Goal: Obtain resource: Download file/media

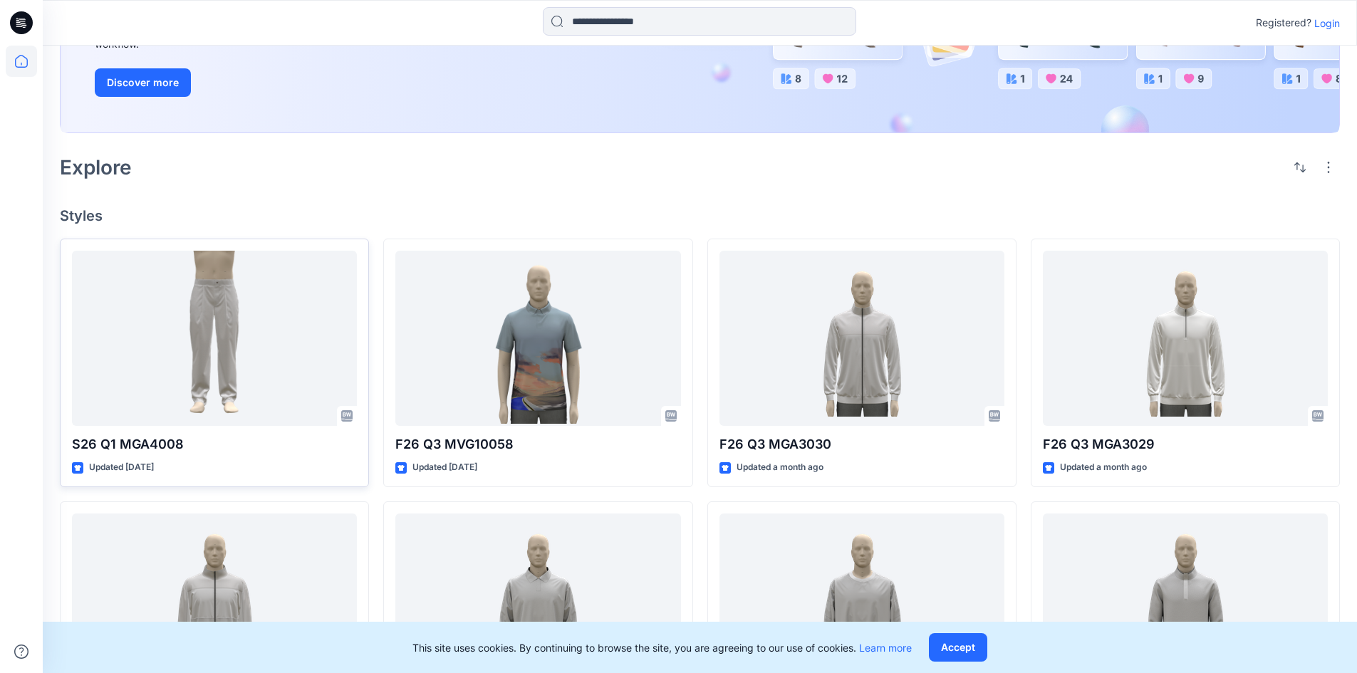
scroll to position [214, 0]
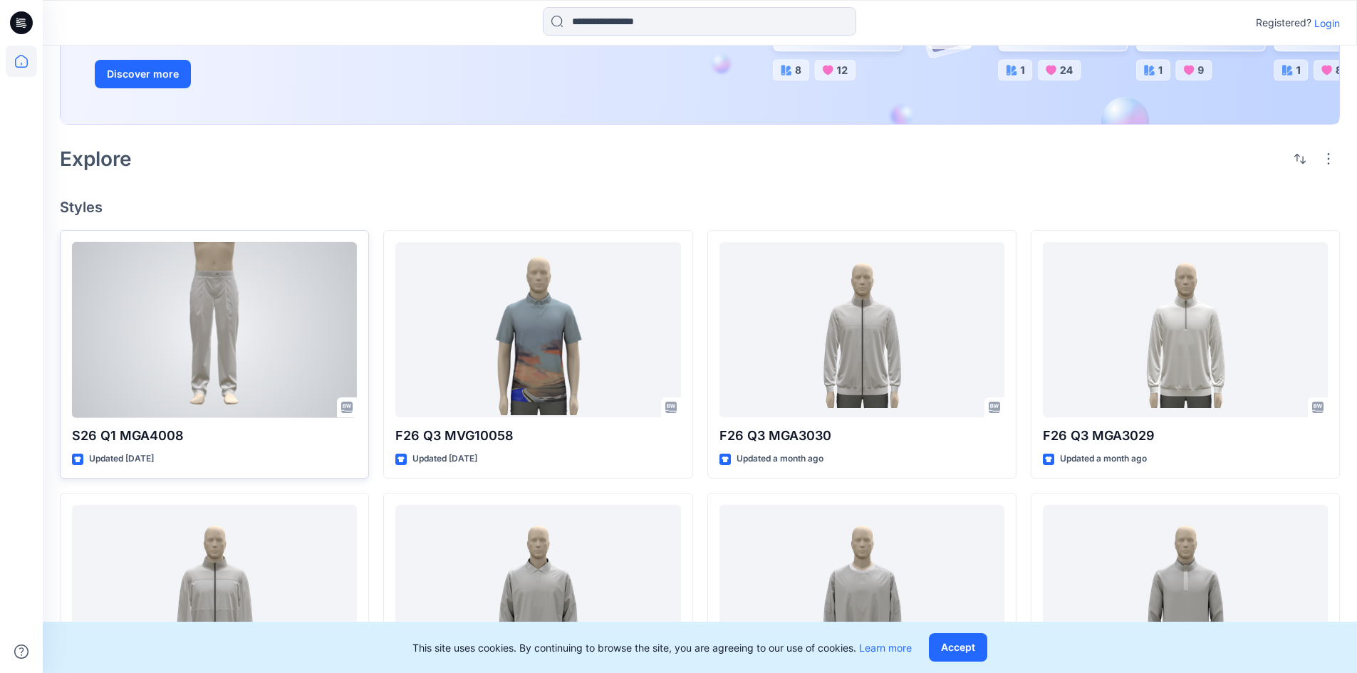
click at [227, 320] on div at bounding box center [214, 330] width 285 height 176
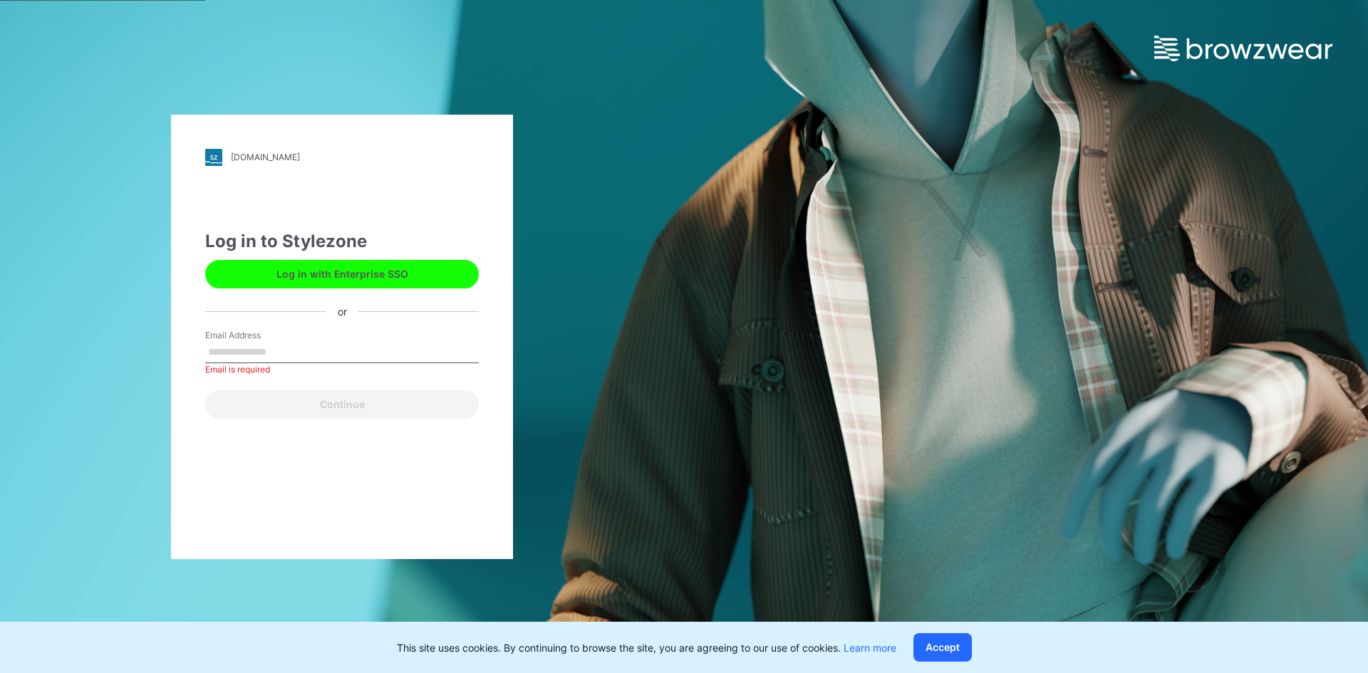
click at [328, 338] on div "Email Address Email is required" at bounding box center [342, 350] width 274 height 43
click at [261, 349] on input "Email Address" at bounding box center [342, 352] width 274 height 21
type input "**********"
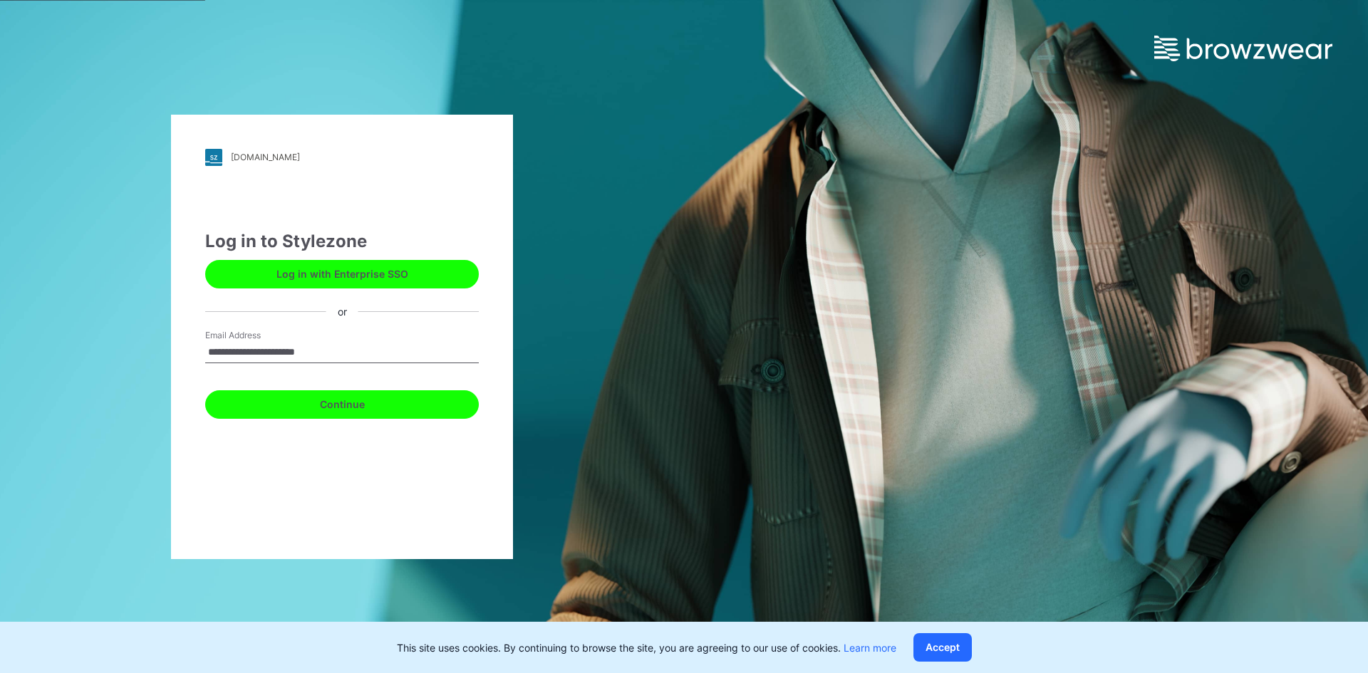
click at [346, 410] on button "Continue" at bounding box center [342, 404] width 274 height 28
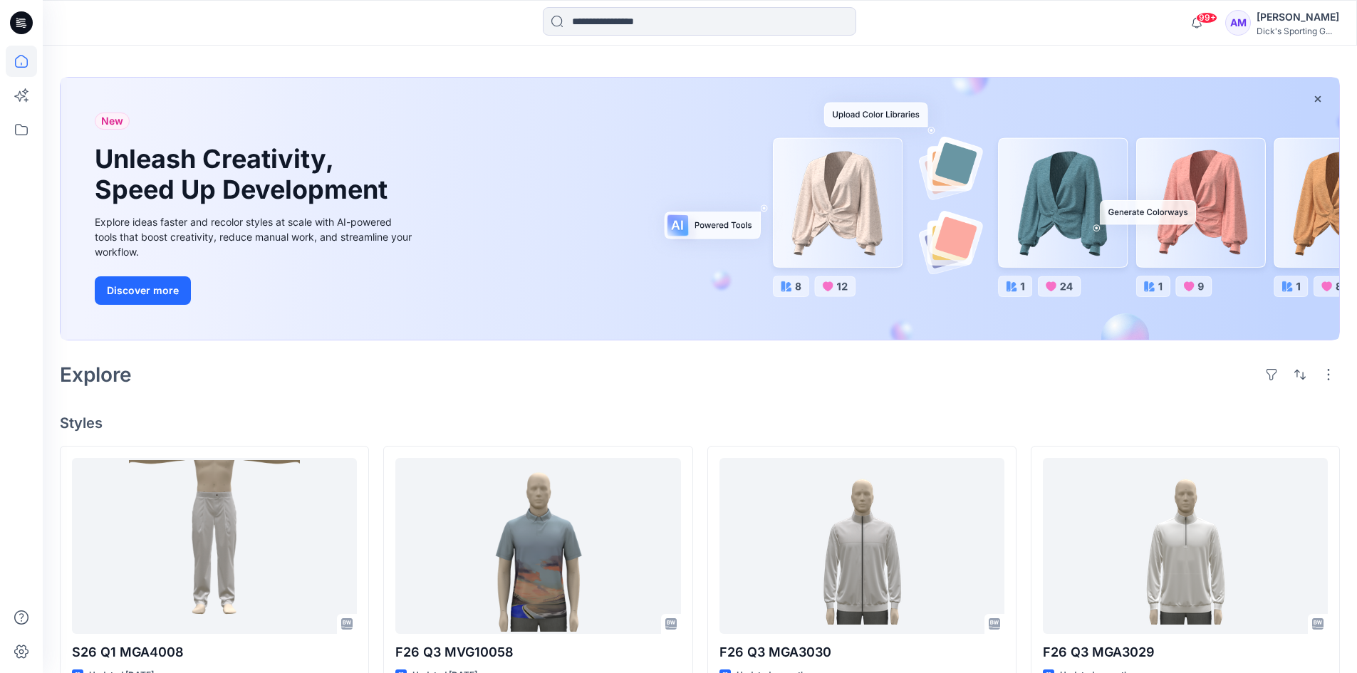
scroll to position [214, 0]
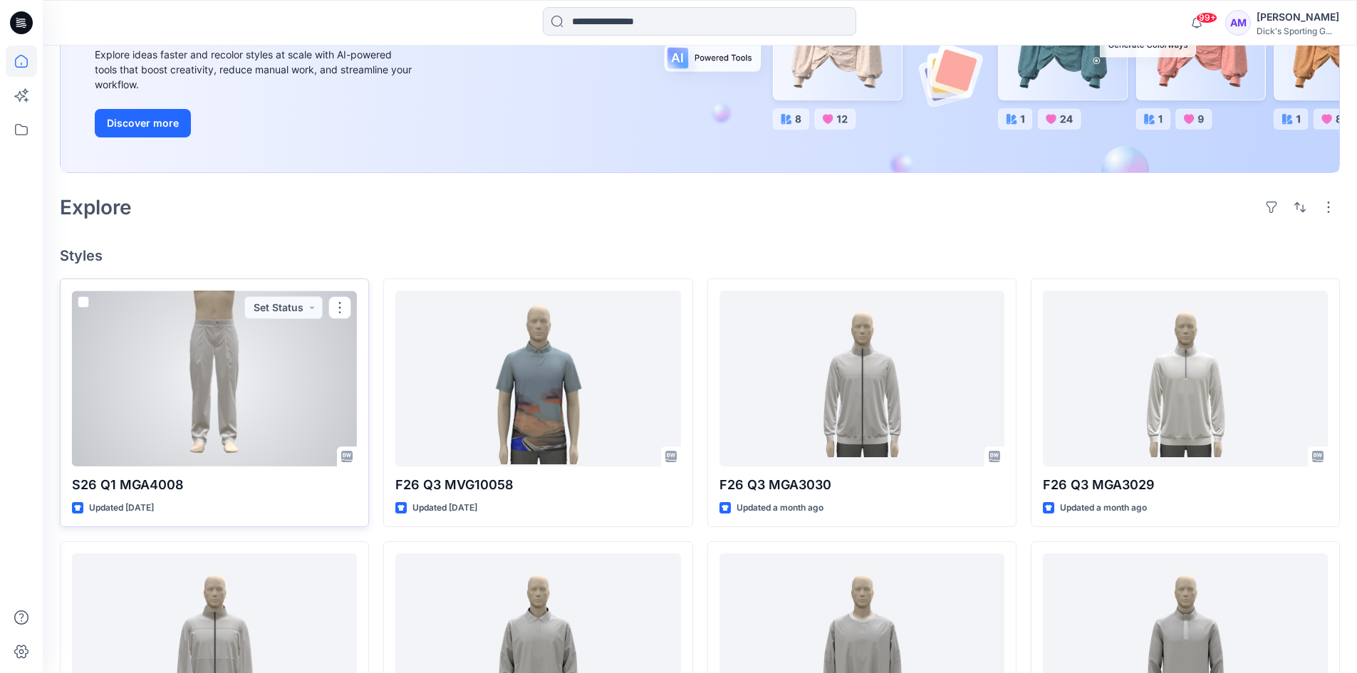
click at [230, 400] on div at bounding box center [214, 379] width 285 height 176
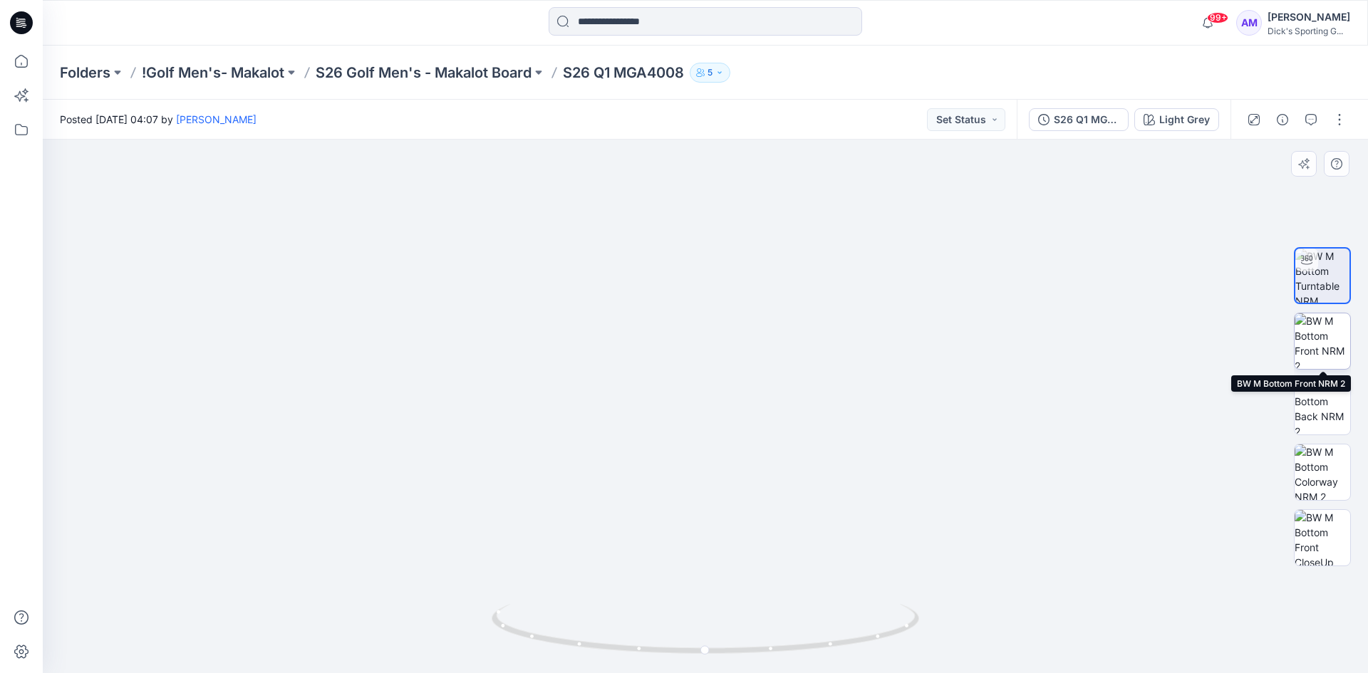
click at [1316, 339] on img at bounding box center [1322, 341] width 56 height 56
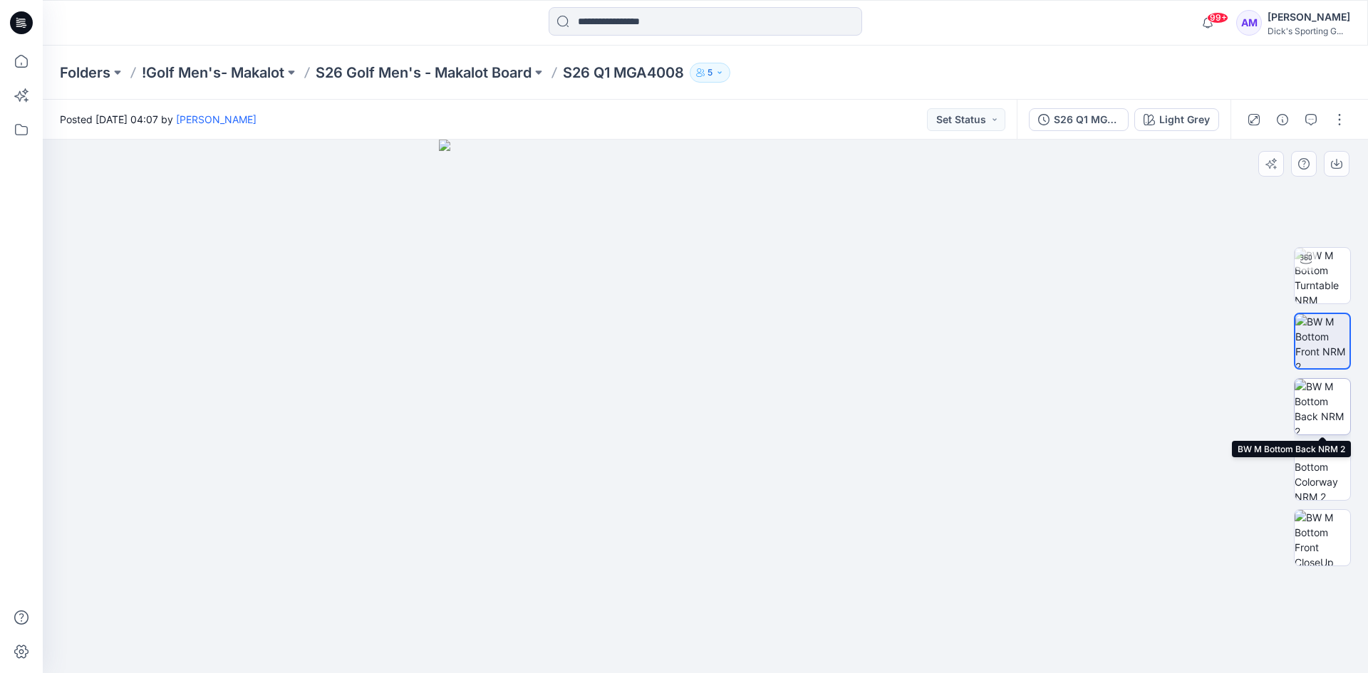
click at [1318, 407] on img at bounding box center [1322, 407] width 56 height 56
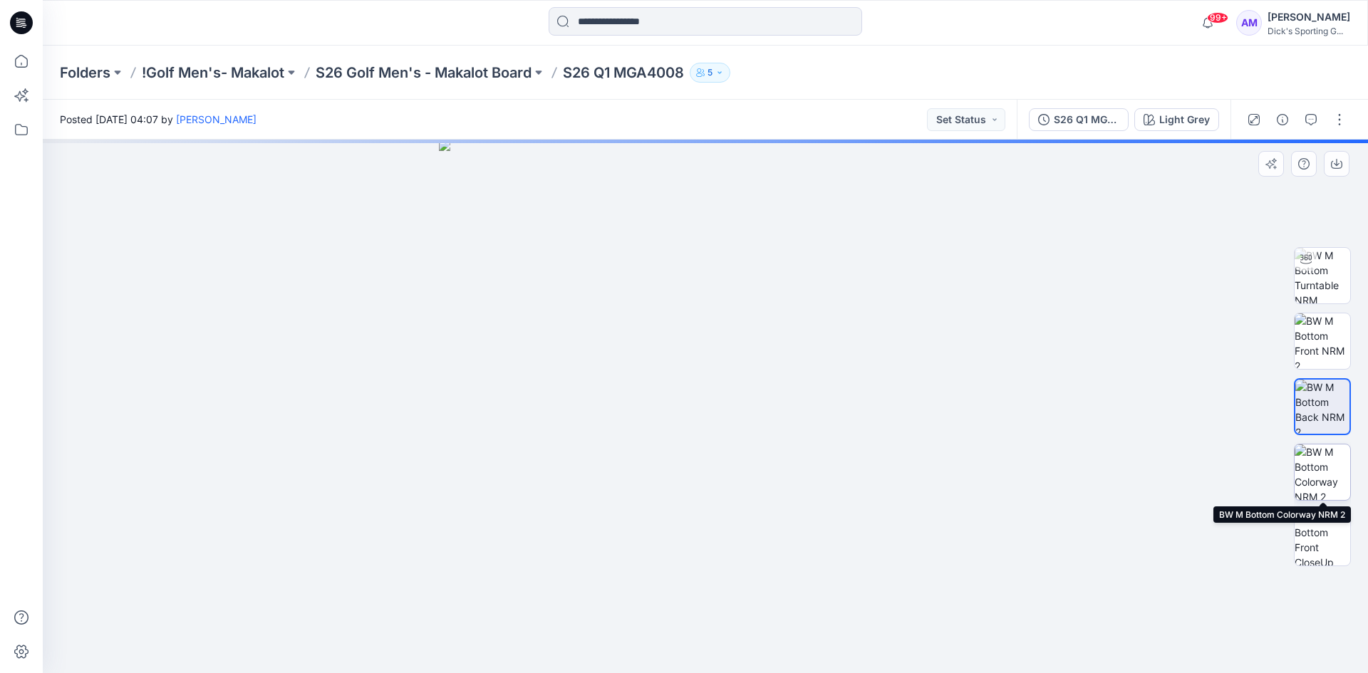
click at [1319, 482] on img at bounding box center [1322, 472] width 56 height 56
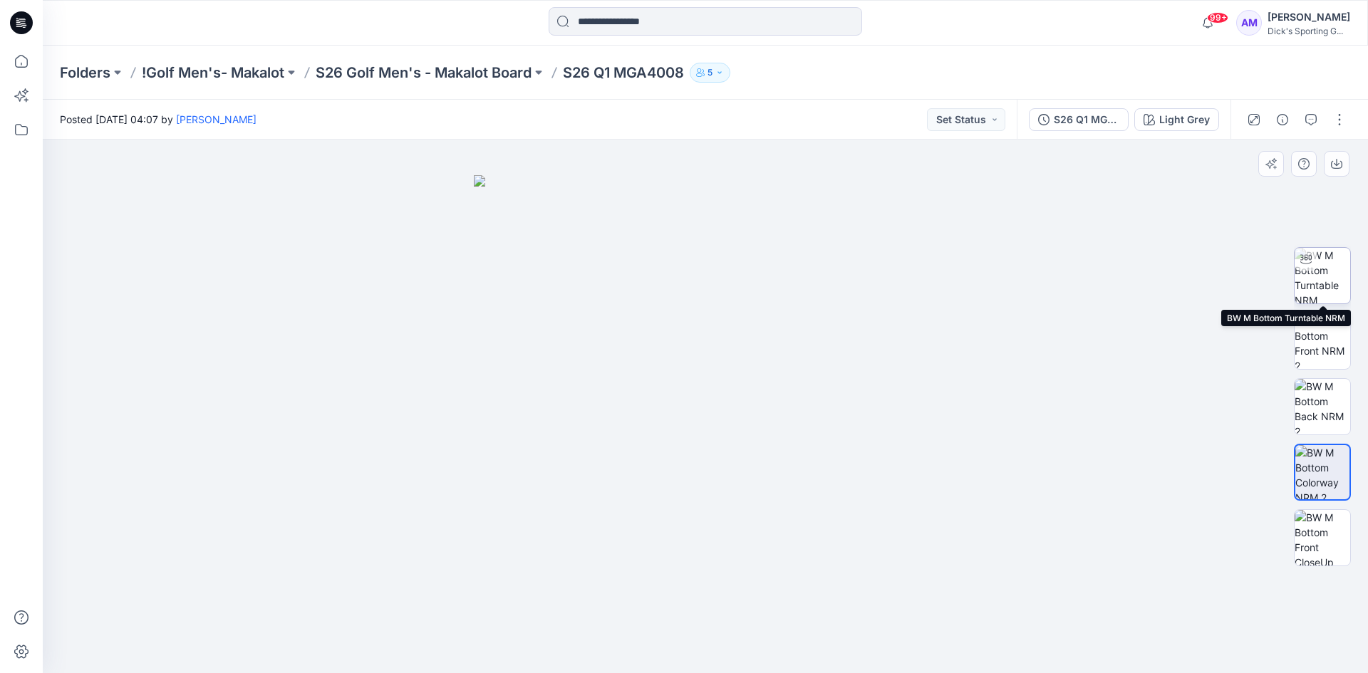
click at [1322, 276] on img at bounding box center [1322, 276] width 56 height 56
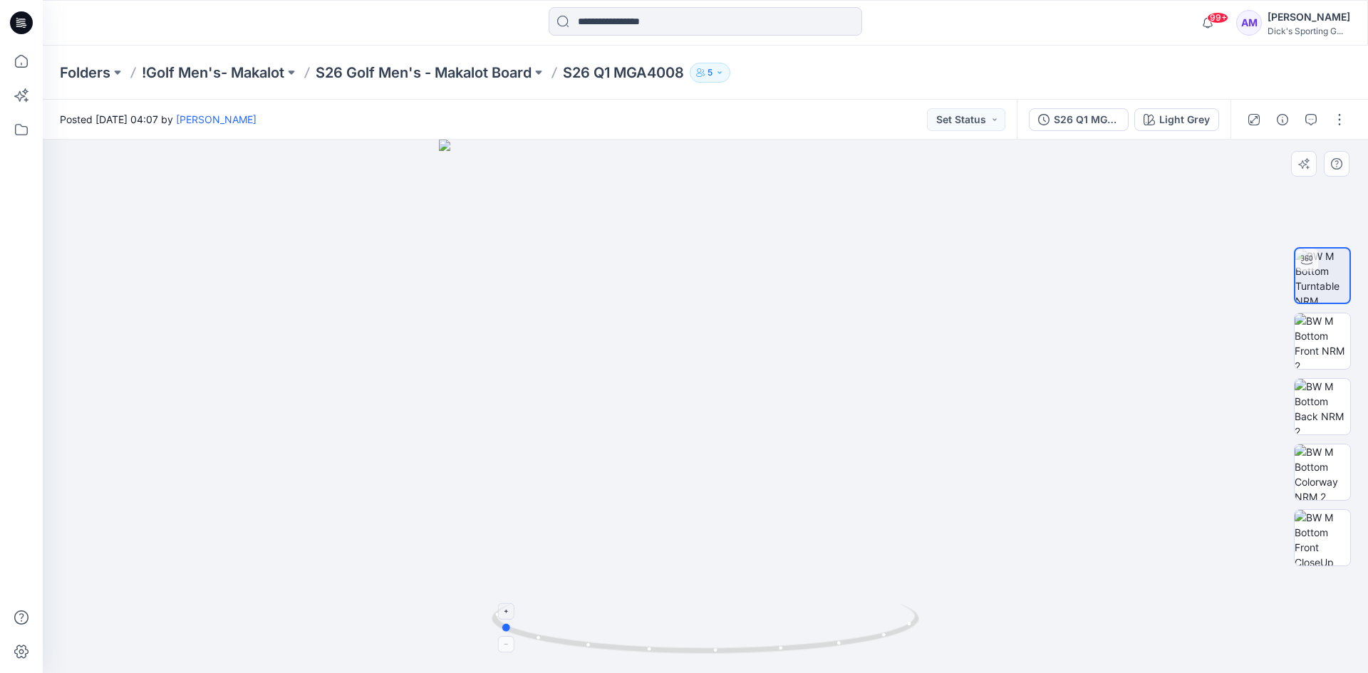
drag, startPoint x: 662, startPoint y: 653, endPoint x: 884, endPoint y: 652, distance: 221.5
click at [884, 652] on icon at bounding box center [707, 630] width 431 height 53
drag, startPoint x: 728, startPoint y: 330, endPoint x: 729, endPoint y: 464, distance: 133.9
drag, startPoint x: 888, startPoint y: 639, endPoint x: 657, endPoint y: 638, distance: 230.1
click at [657, 638] on icon at bounding box center [707, 630] width 431 height 53
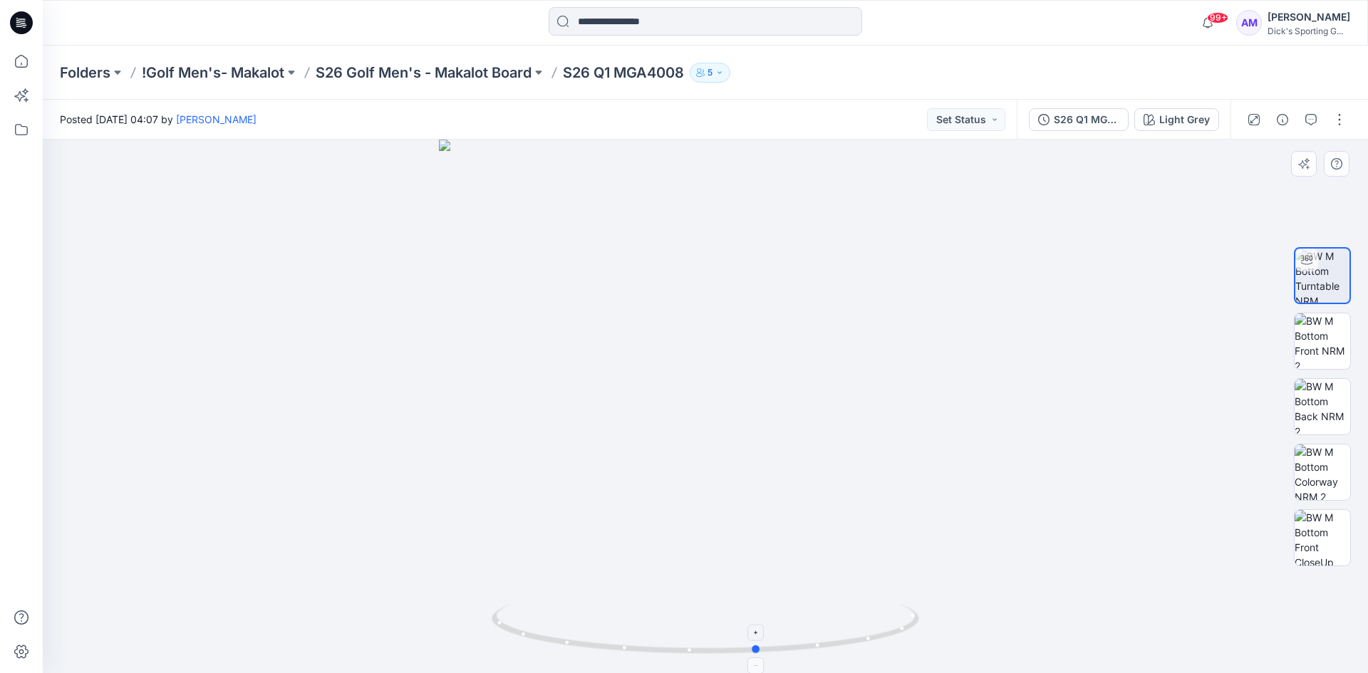
drag, startPoint x: 539, startPoint y: 640, endPoint x: 600, endPoint y: 647, distance: 61.6
click at [600, 647] on icon at bounding box center [707, 630] width 431 height 53
drag, startPoint x: 519, startPoint y: 638, endPoint x: 508, endPoint y: 643, distance: 12.7
click at [508, 643] on icon at bounding box center [707, 630] width 431 height 53
click at [1320, 350] on img at bounding box center [1322, 341] width 56 height 56
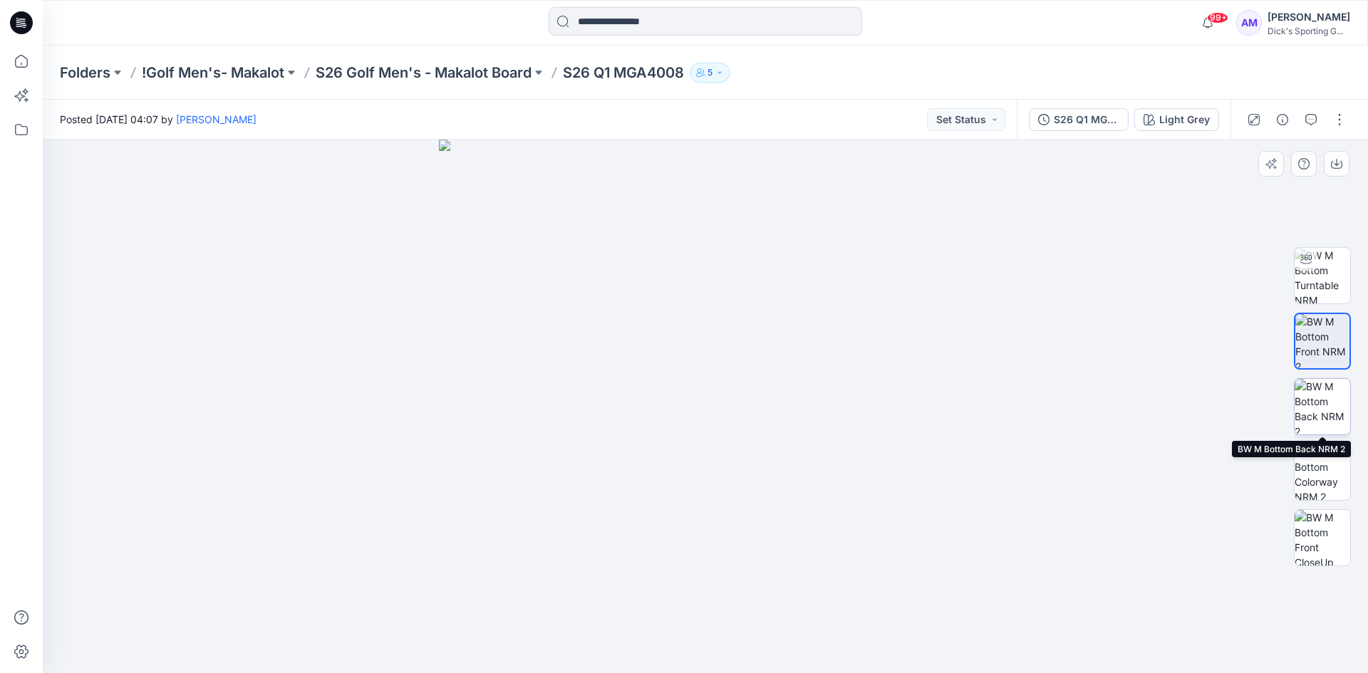
click at [1321, 412] on img at bounding box center [1322, 407] width 56 height 56
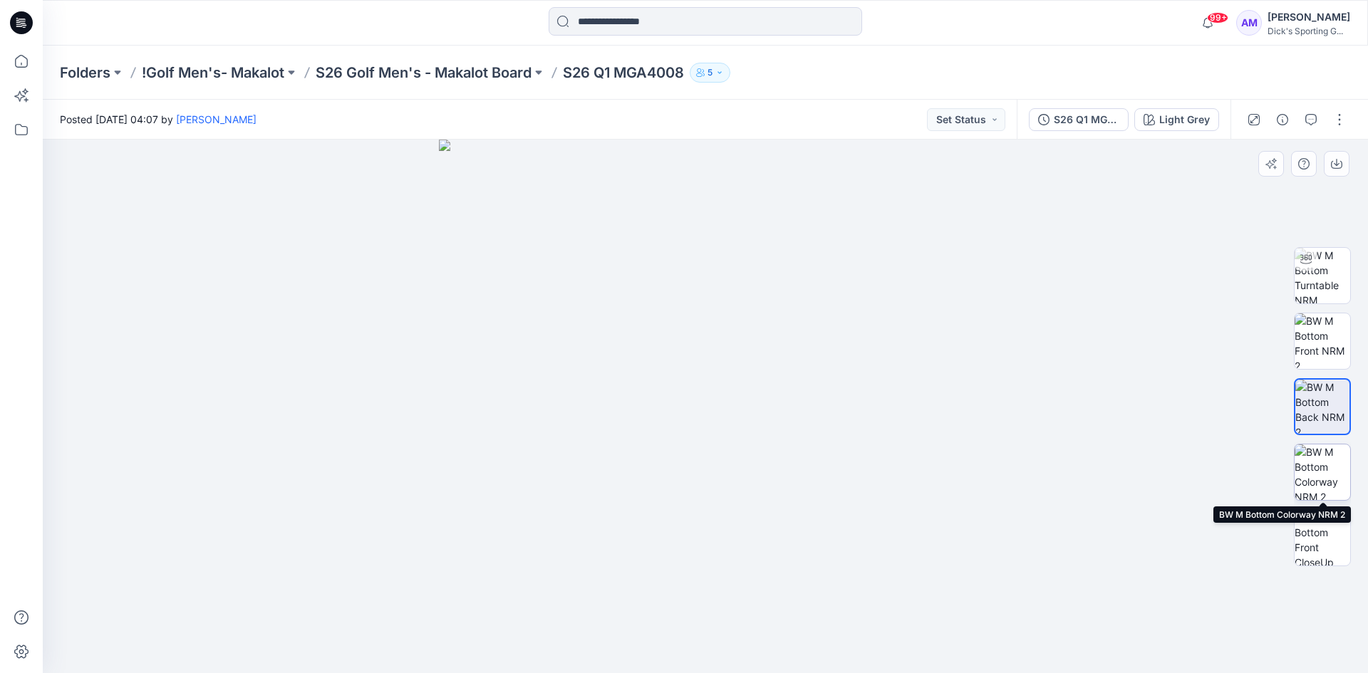
click at [1319, 474] on img at bounding box center [1322, 472] width 56 height 56
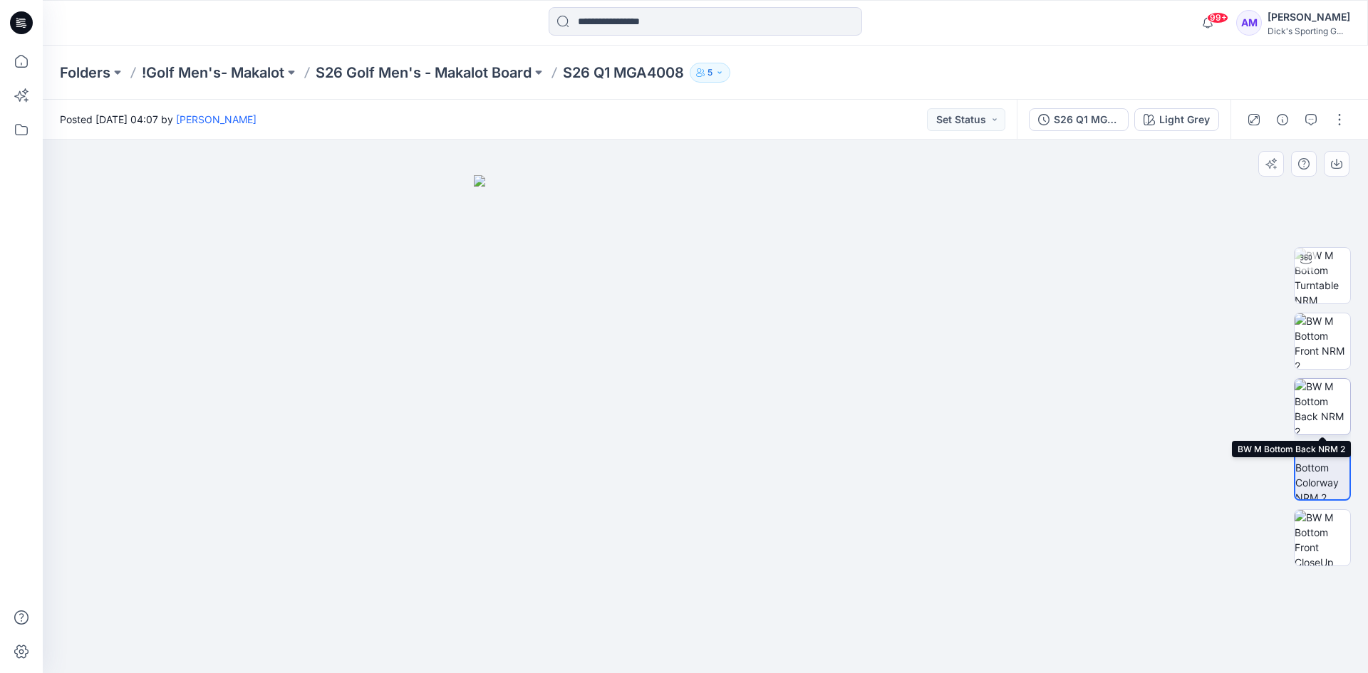
click at [1329, 399] on img at bounding box center [1322, 407] width 56 height 56
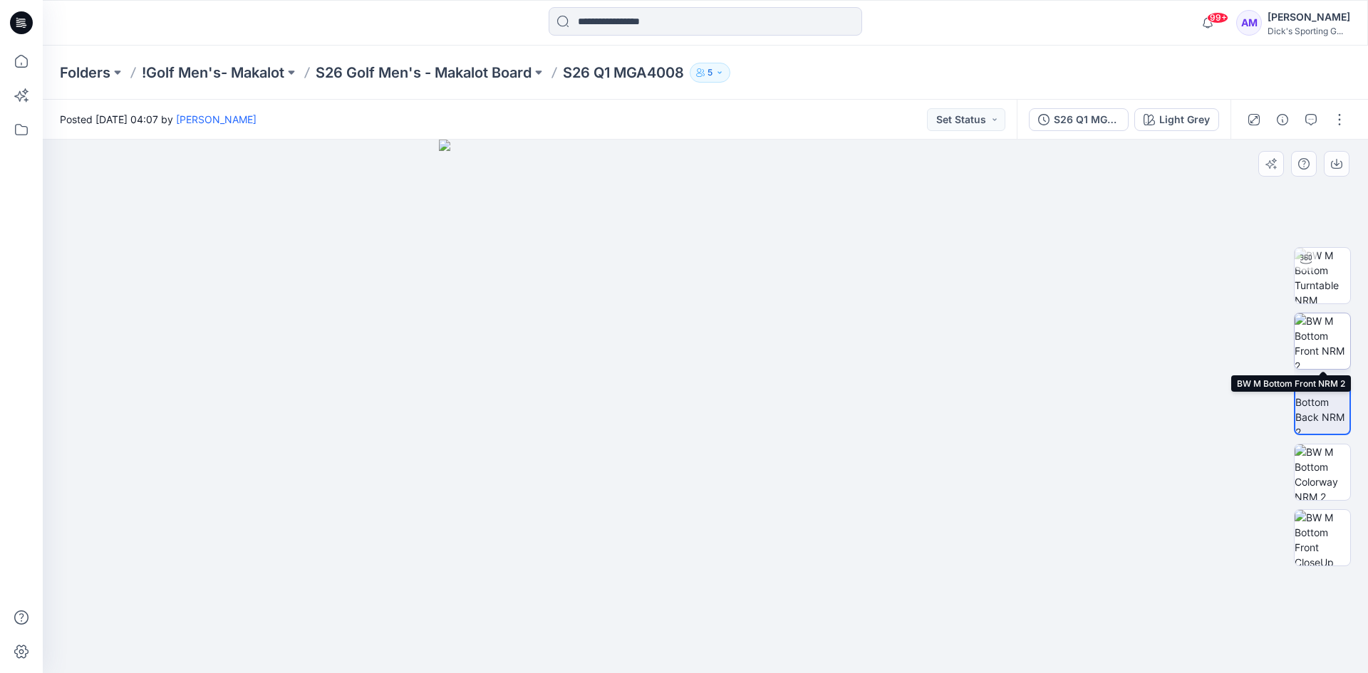
click at [1327, 333] on img at bounding box center [1322, 341] width 56 height 56
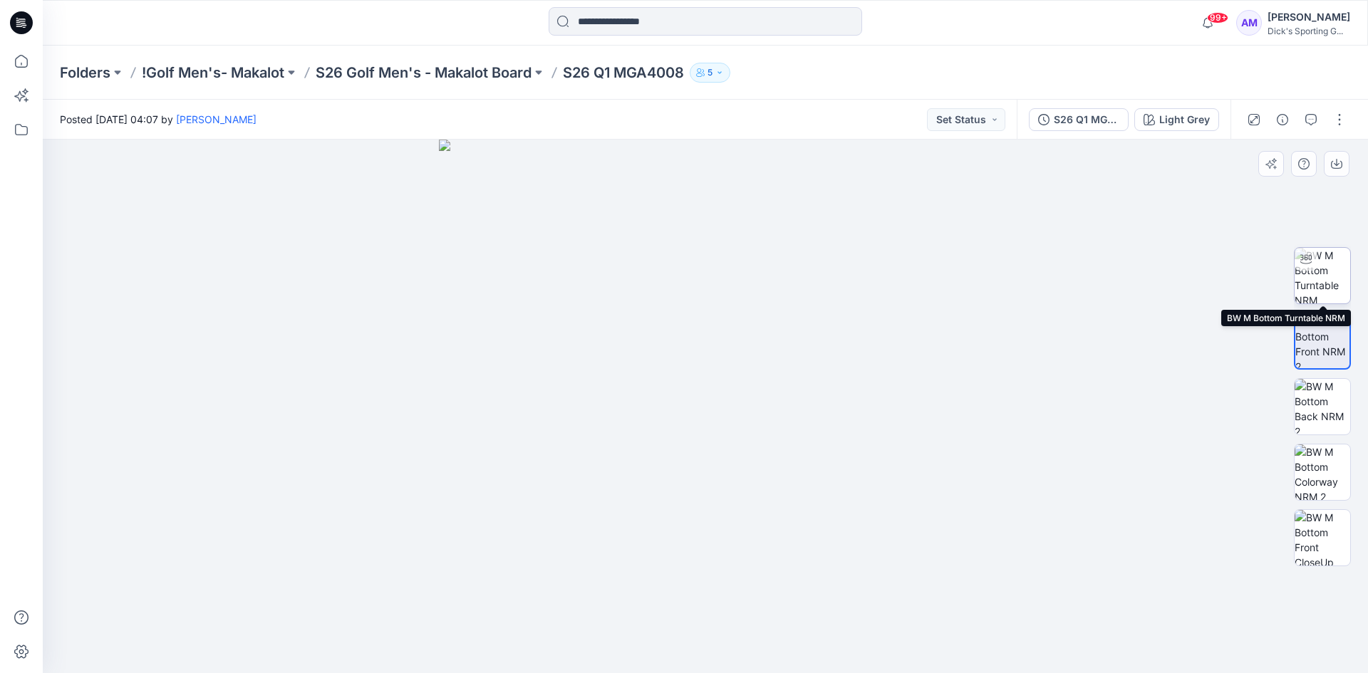
click at [1320, 271] on img at bounding box center [1322, 276] width 56 height 56
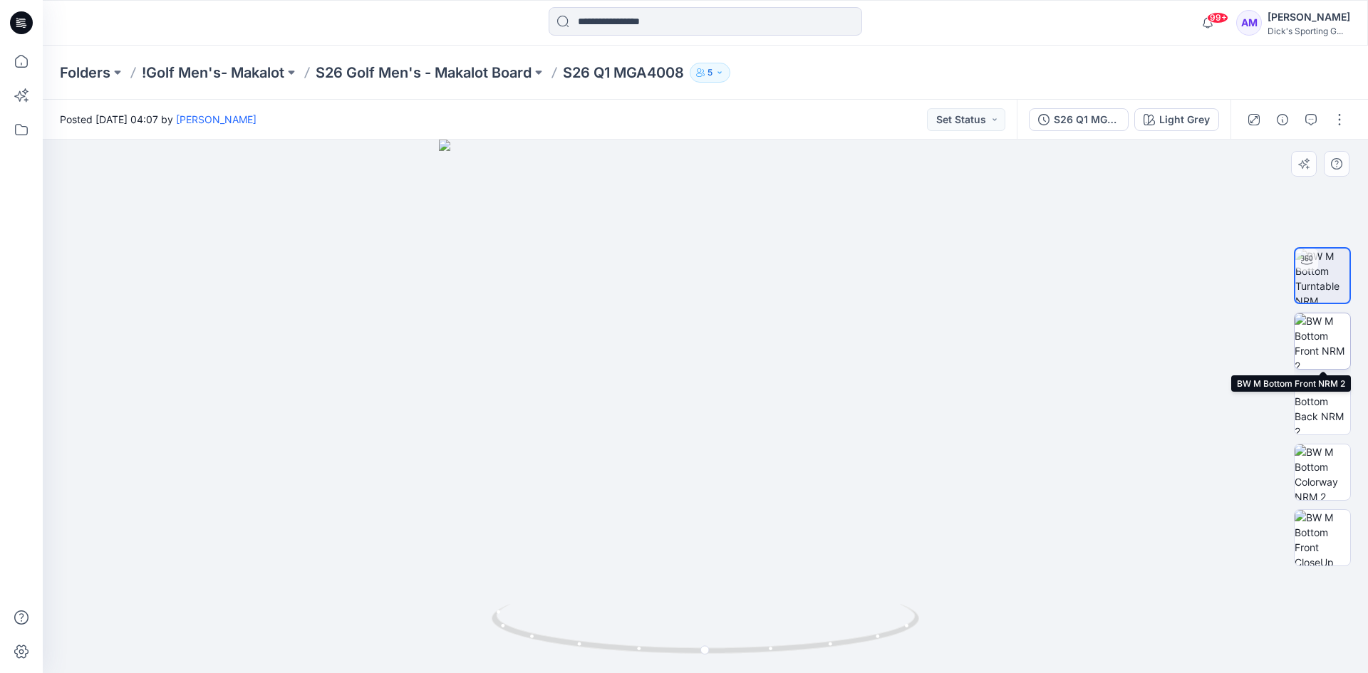
click at [1317, 353] on img at bounding box center [1322, 341] width 56 height 56
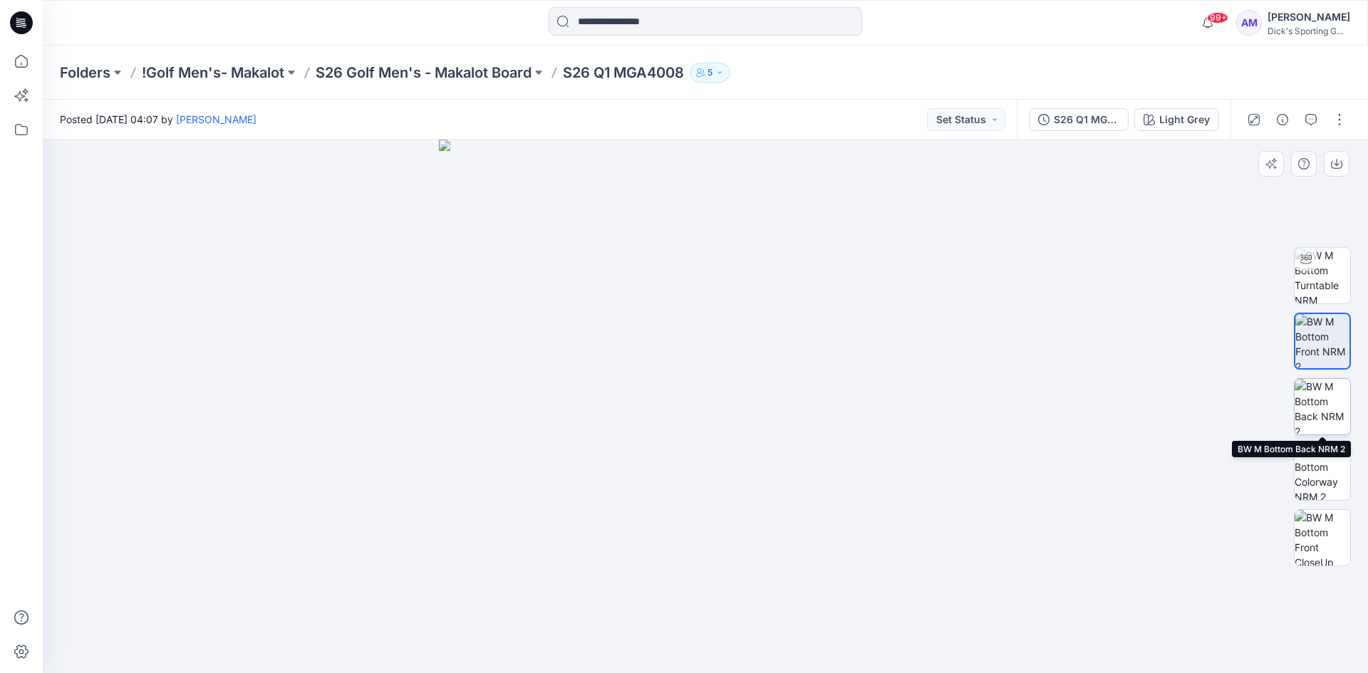
click at [1324, 407] on img at bounding box center [1322, 407] width 56 height 56
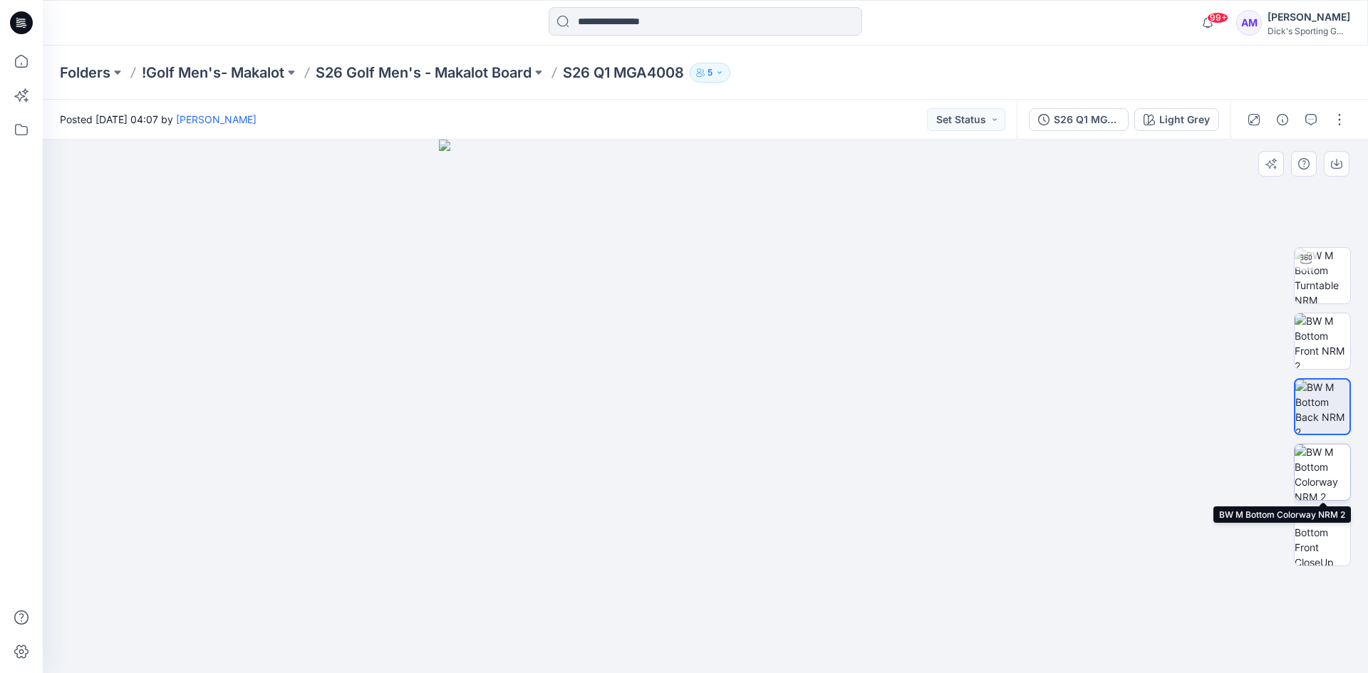
click at [1321, 474] on img at bounding box center [1322, 472] width 56 height 56
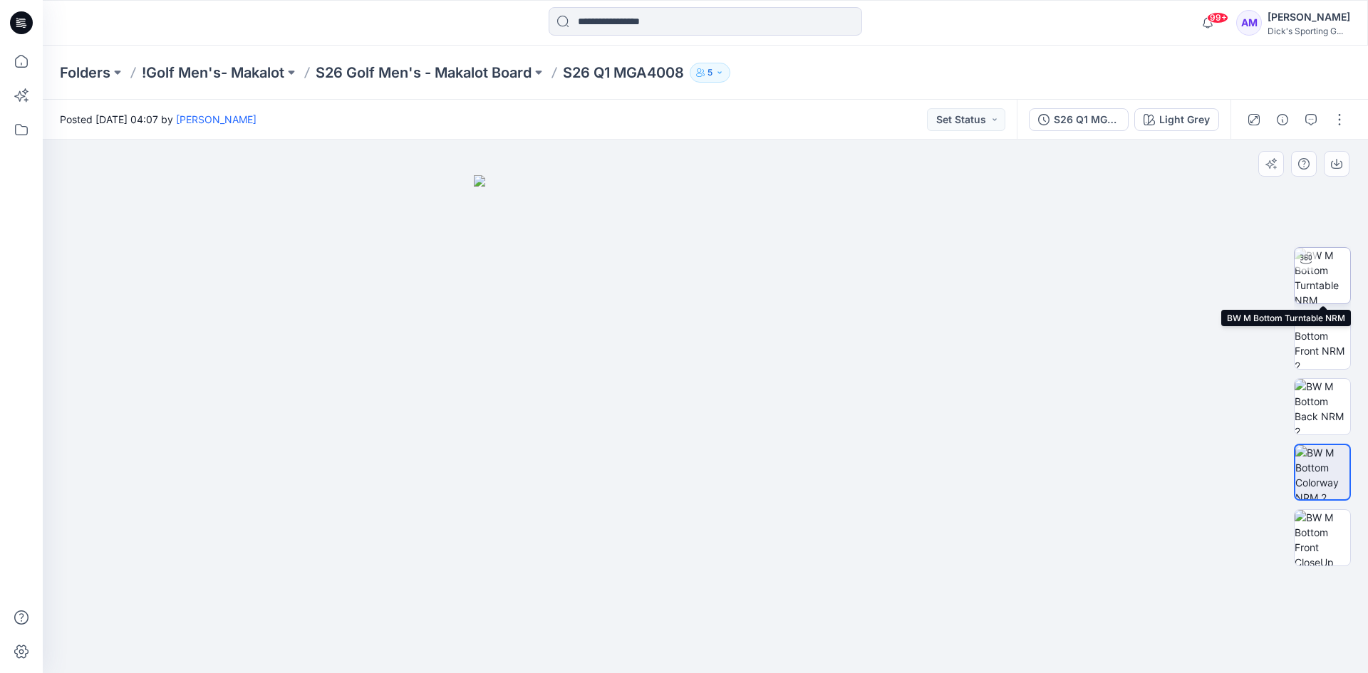
click at [1324, 270] on img at bounding box center [1322, 276] width 56 height 56
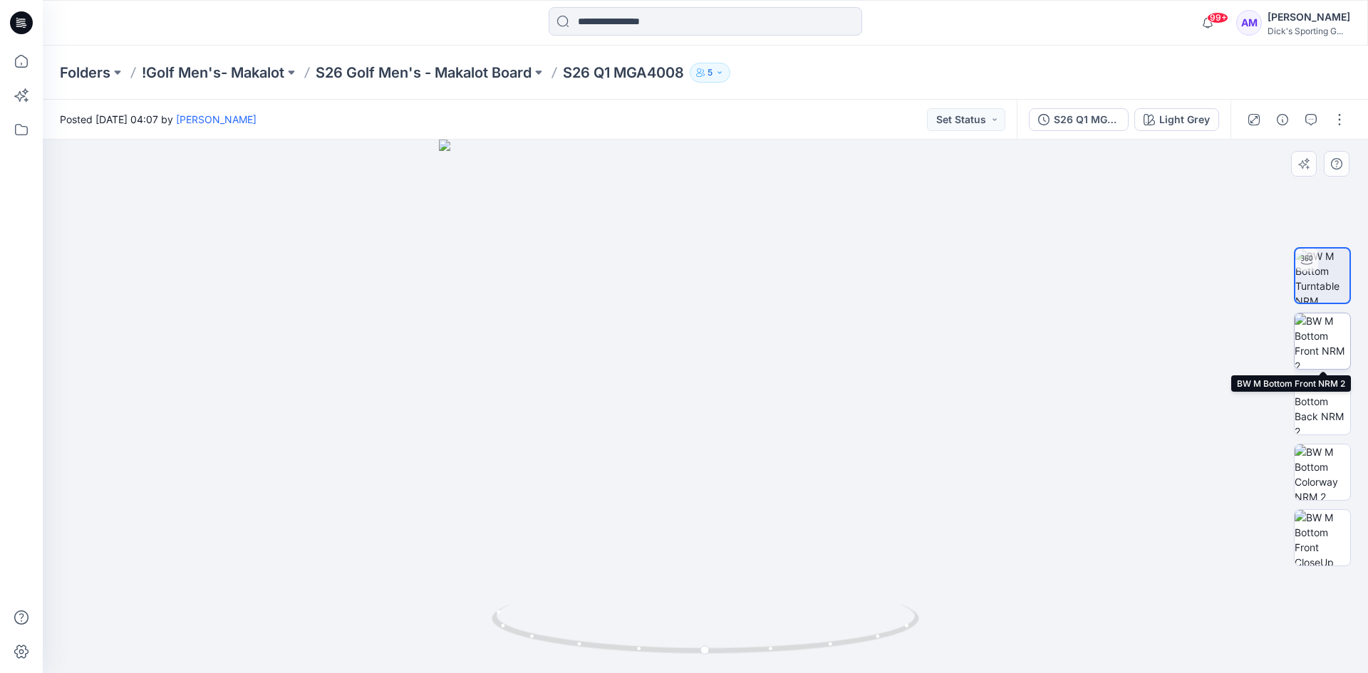
click at [1312, 345] on img at bounding box center [1322, 341] width 56 height 56
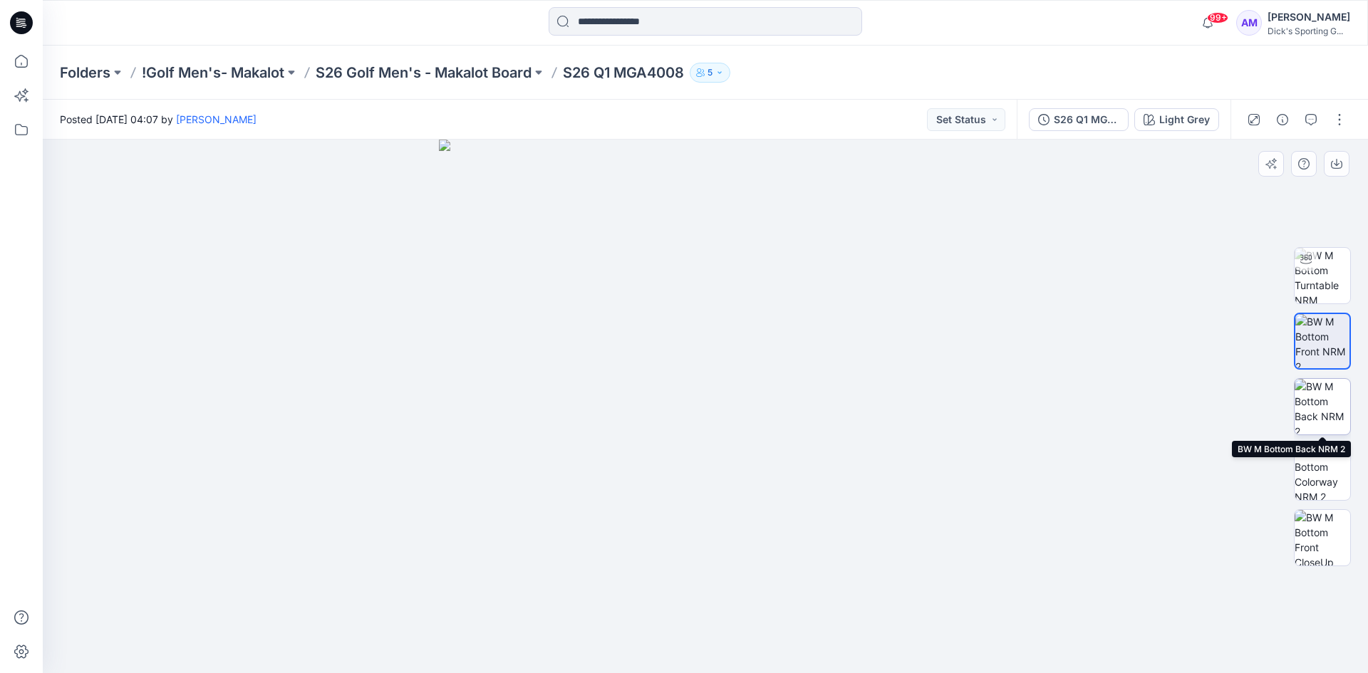
click at [1329, 406] on img at bounding box center [1322, 407] width 56 height 56
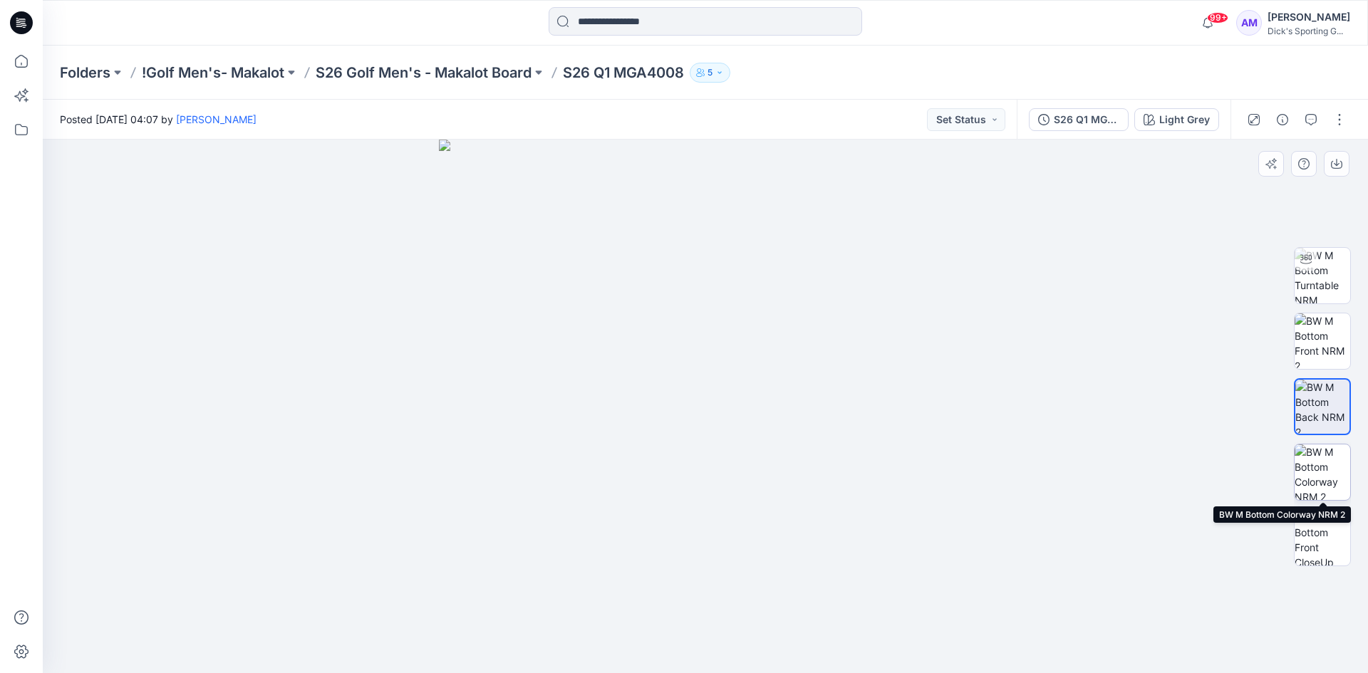
click at [1329, 468] on img at bounding box center [1322, 472] width 56 height 56
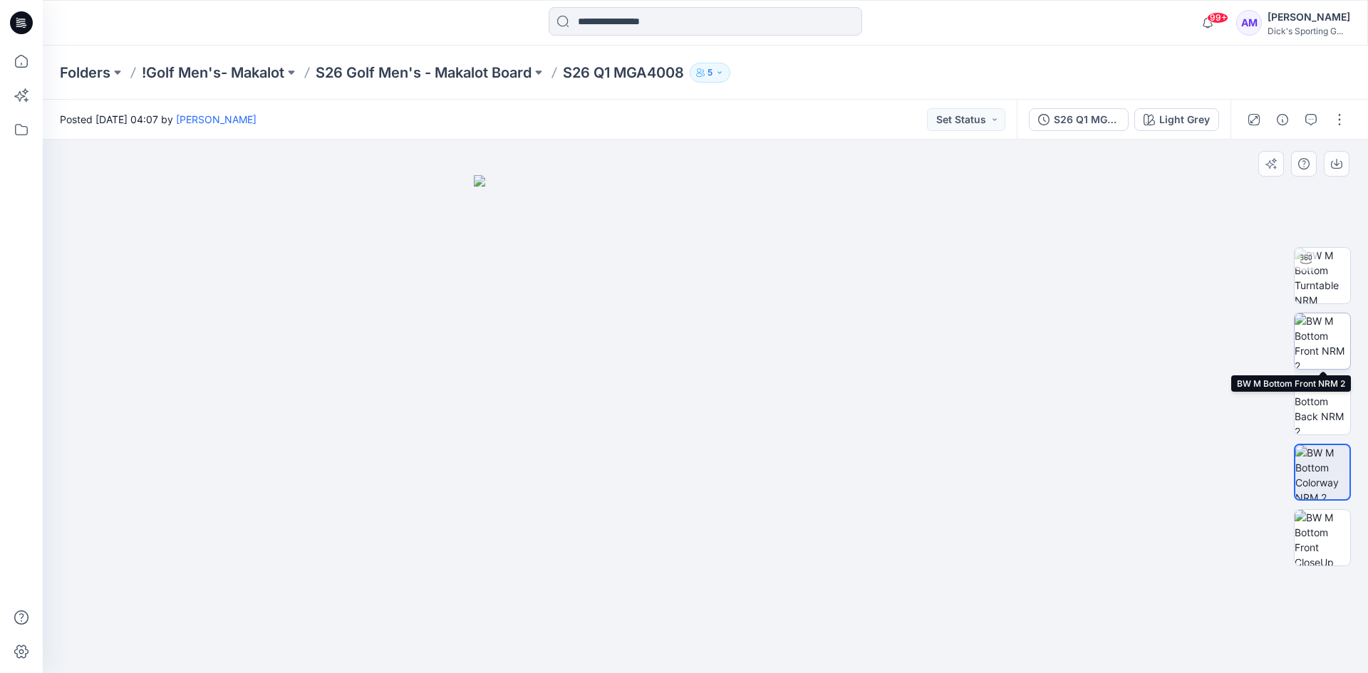
click at [1322, 340] on img at bounding box center [1322, 341] width 56 height 56
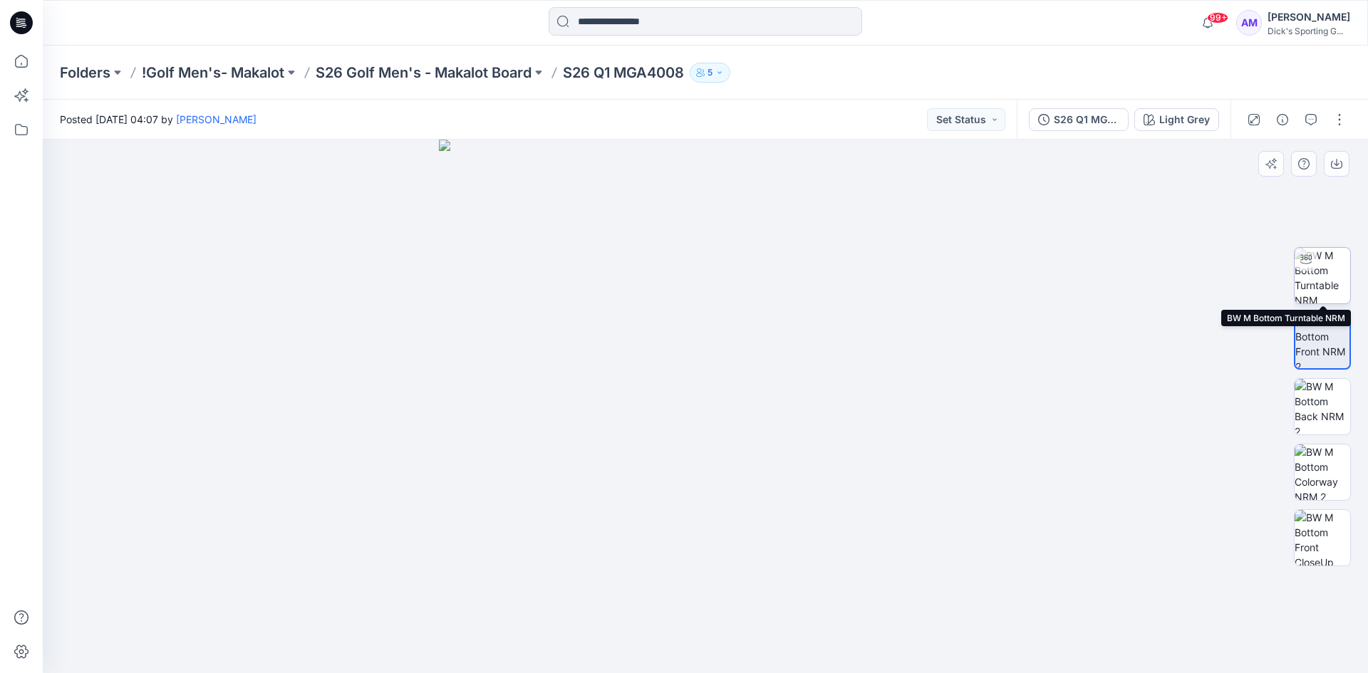
click at [1323, 277] on img at bounding box center [1322, 276] width 56 height 56
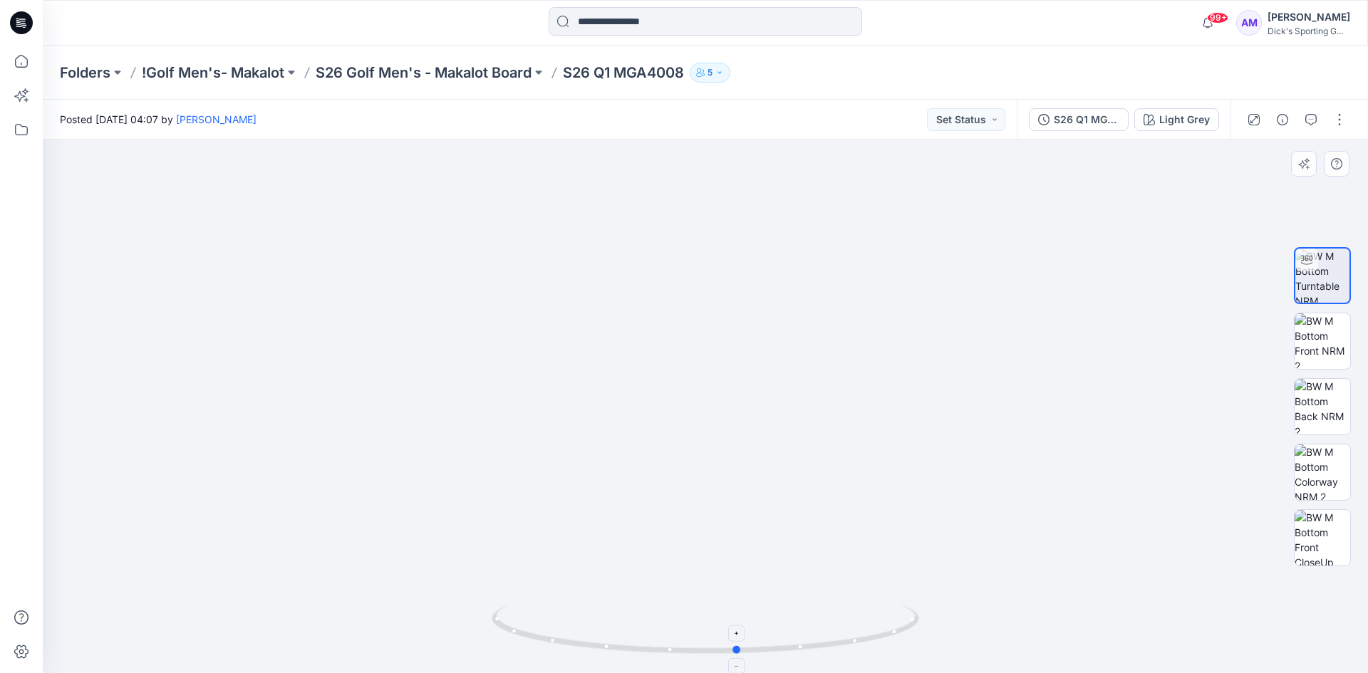
drag, startPoint x: 603, startPoint y: 648, endPoint x: 636, endPoint y: 650, distance: 32.8
click at [636, 650] on icon at bounding box center [707, 630] width 431 height 53
click at [1280, 118] on icon "button" at bounding box center [1281, 119] width 11 height 11
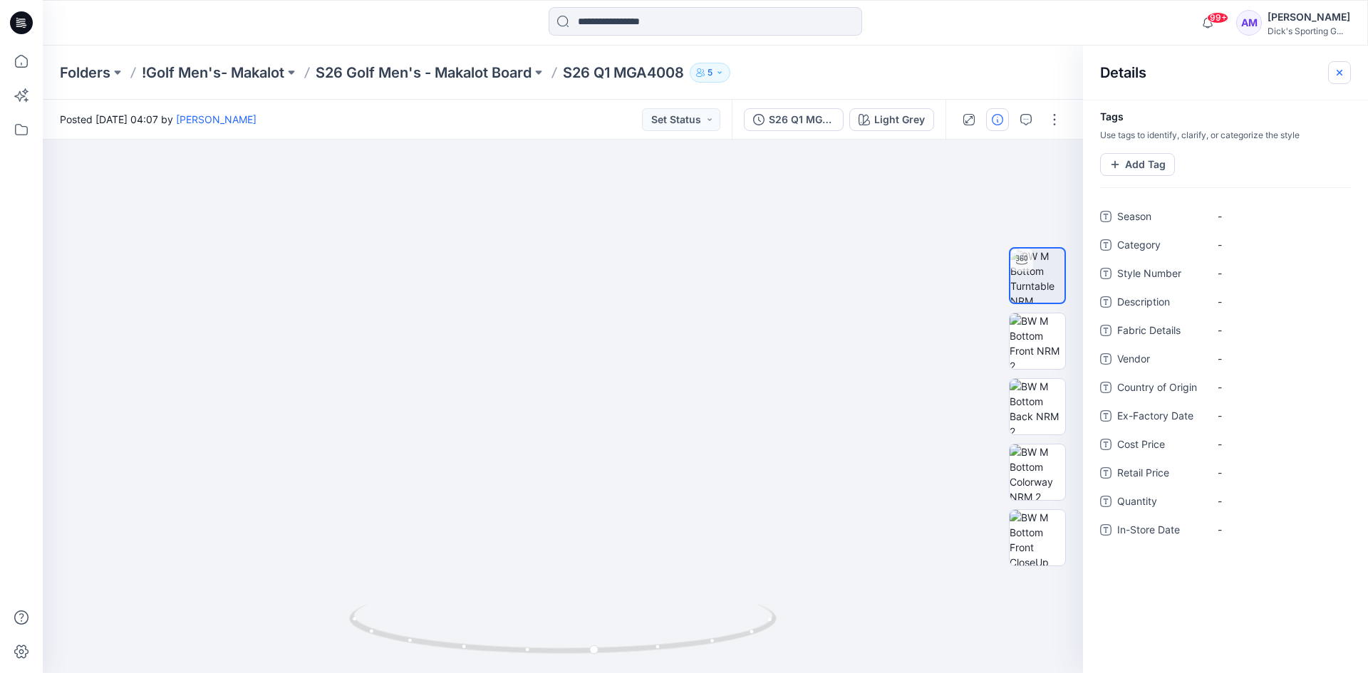
click at [1336, 69] on icon "button" at bounding box center [1338, 72] width 11 height 11
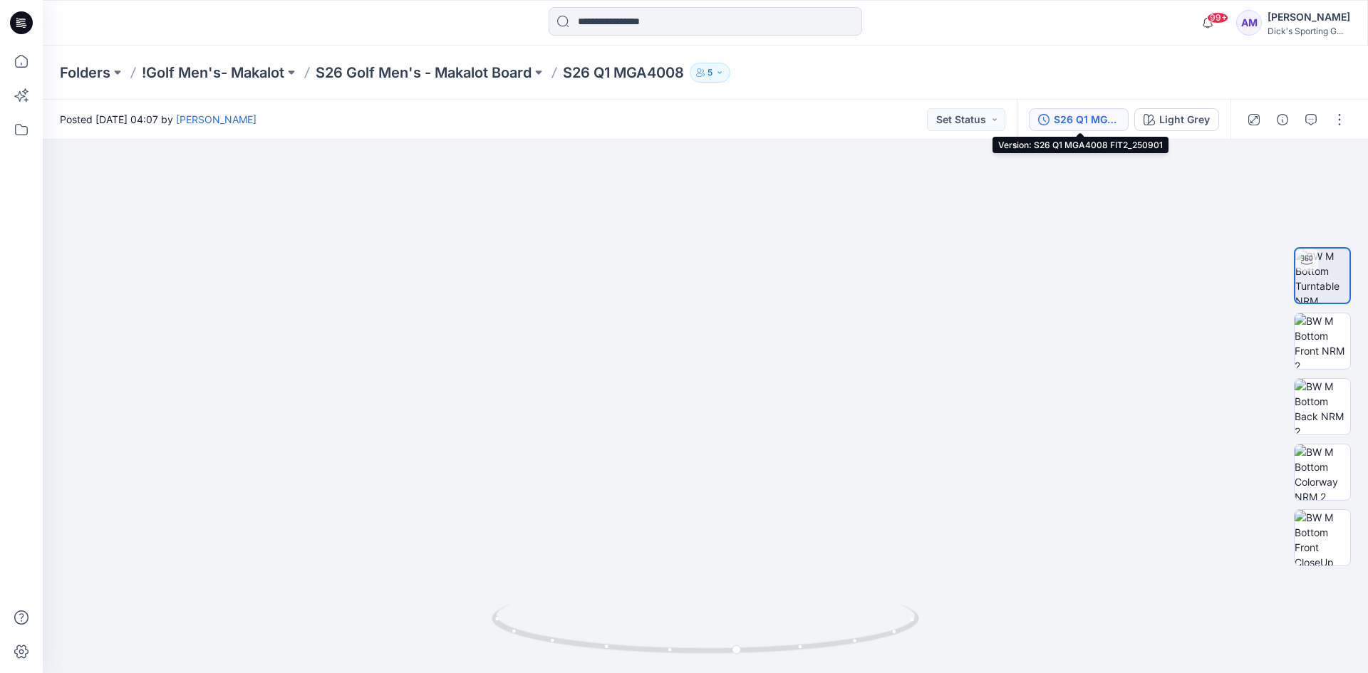
click at [1083, 120] on div "S26 Q1 MGA4008 FIT2_250901" at bounding box center [1087, 120] width 66 height 16
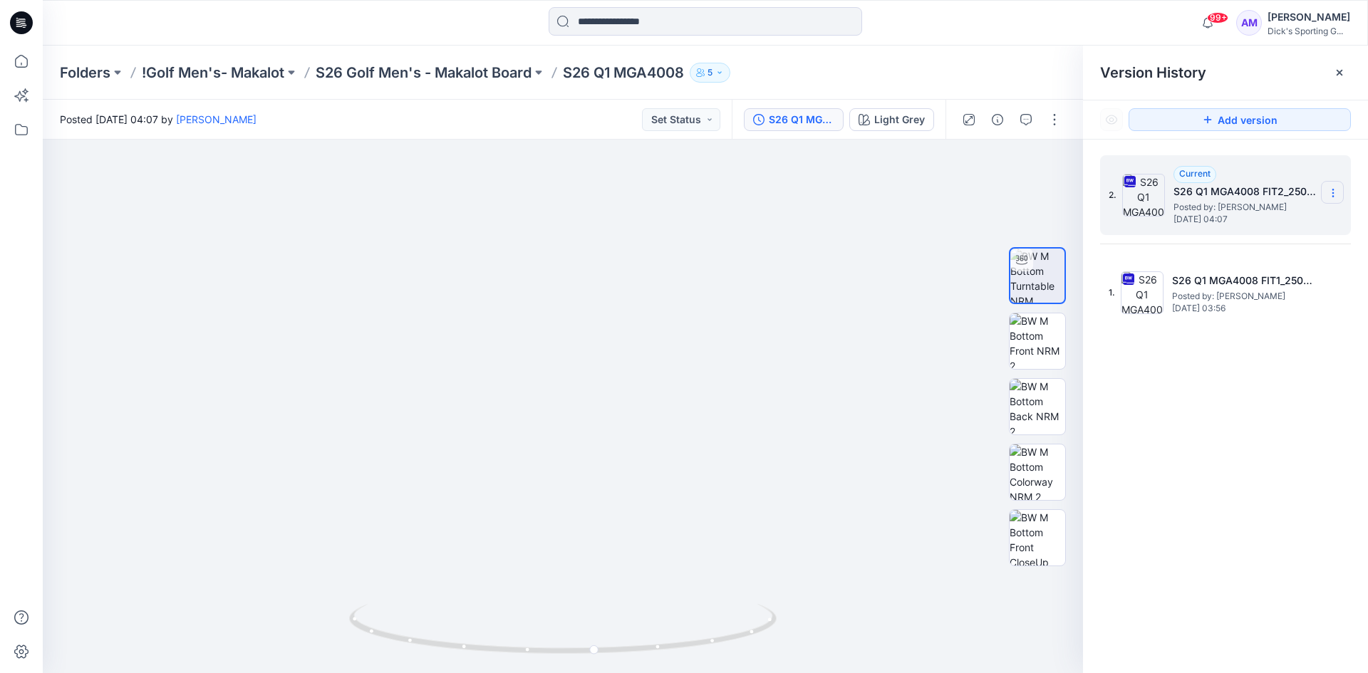
click at [1333, 190] on icon at bounding box center [1332, 189] width 1 height 1
click at [1172, 491] on div "2. Current S26 Q1 MGA4008 FIT2_250901 Posted by: [PERSON_NAME] [DATE] 04:07 Dow…" at bounding box center [1225, 417] width 285 height 554
click at [1335, 191] on icon at bounding box center [1332, 192] width 11 height 11
click at [1304, 225] on span "Download Source BW File" at bounding box center [1260, 220] width 119 height 17
